Goal: Complete application form: Complete application form

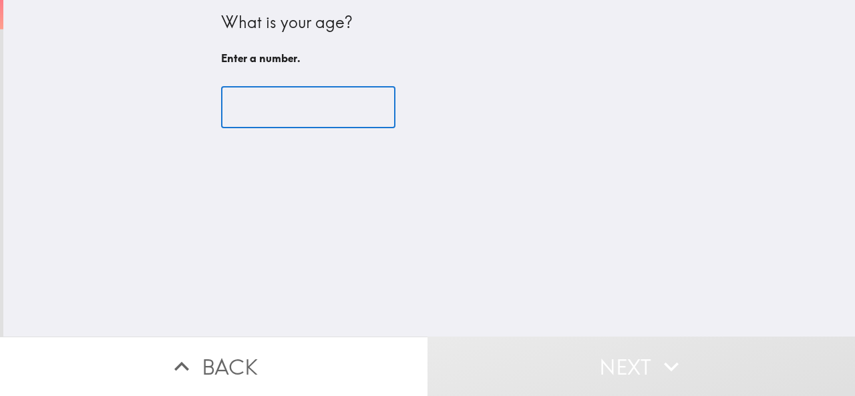
click at [277, 120] on input "number" at bounding box center [308, 107] width 174 height 41
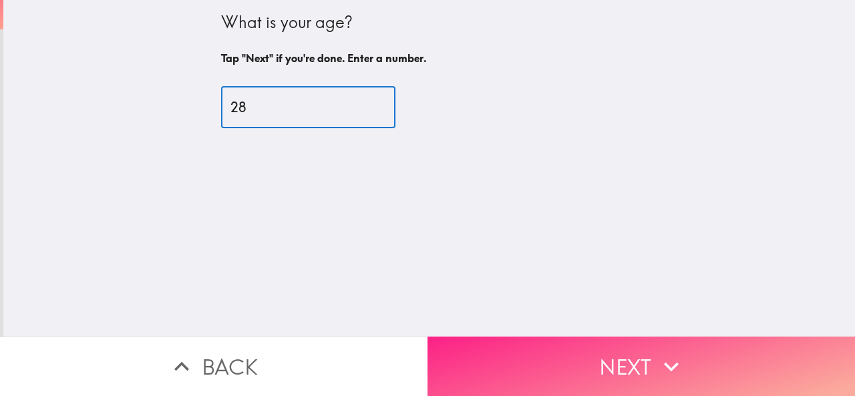
type input "28"
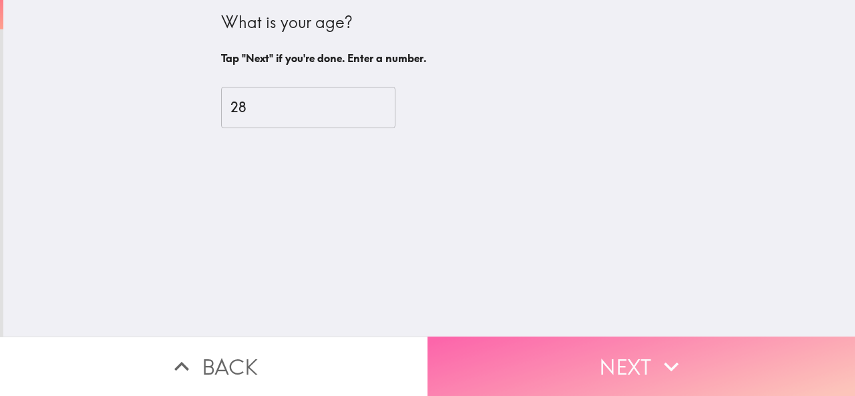
click at [593, 370] on button "Next" at bounding box center [642, 366] width 428 height 59
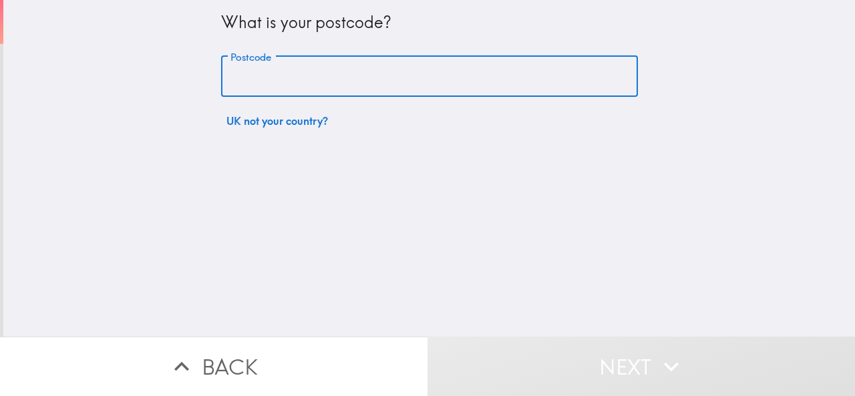
click at [279, 92] on input "Postcode" at bounding box center [429, 76] width 417 height 41
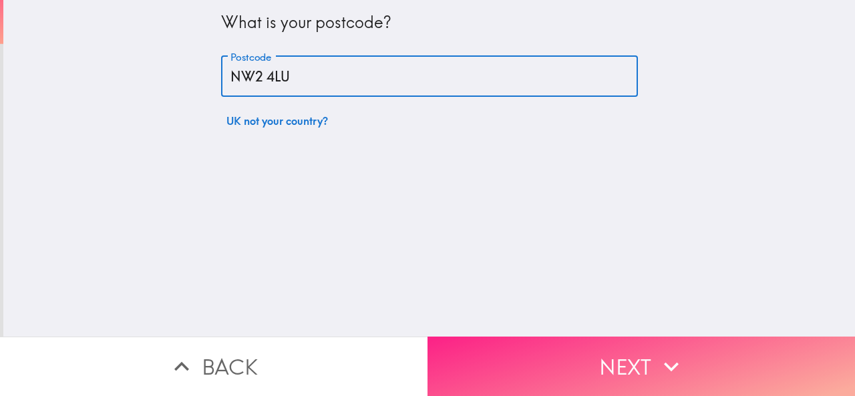
type input "NW2 4LU"
click at [629, 359] on button "Next" at bounding box center [642, 366] width 428 height 59
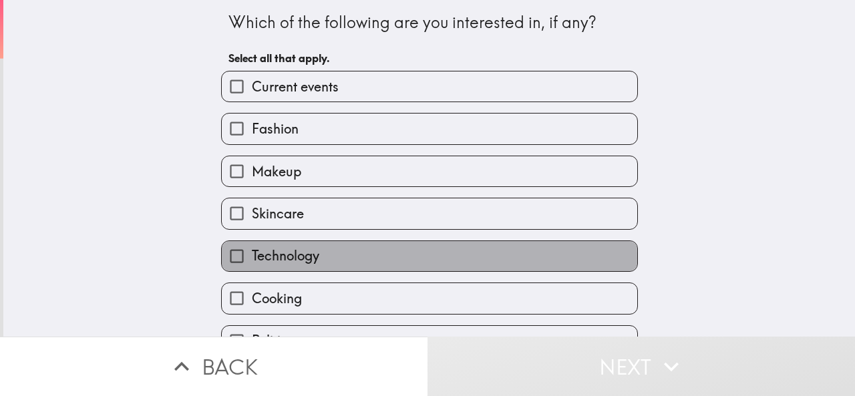
click at [263, 260] on span "Technology" at bounding box center [286, 256] width 68 height 19
click at [252, 260] on input "Technology" at bounding box center [237, 256] width 30 height 30
checkbox input "true"
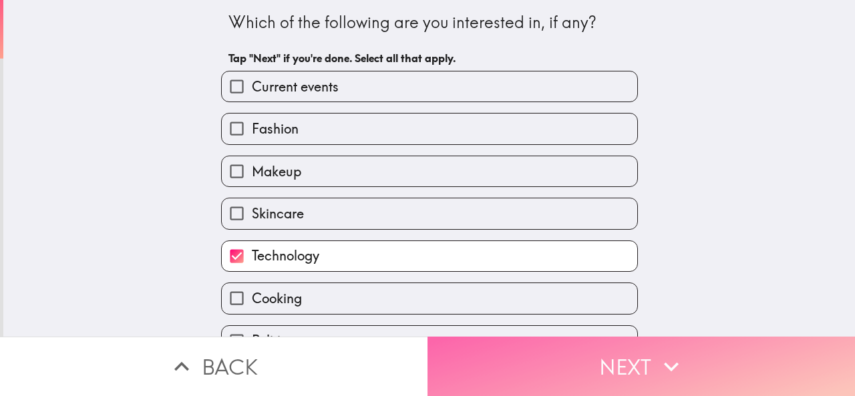
click at [593, 348] on button "Next" at bounding box center [642, 366] width 428 height 59
